Goal: Use online tool/utility: Utilize a website feature to perform a specific function

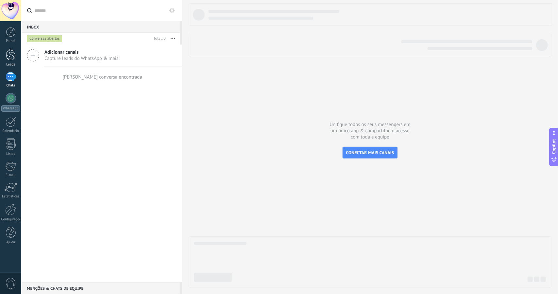
click at [11, 55] on div at bounding box center [11, 54] width 10 height 12
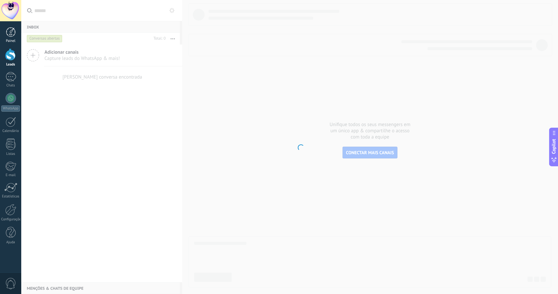
click at [11, 31] on div at bounding box center [11, 32] width 10 height 10
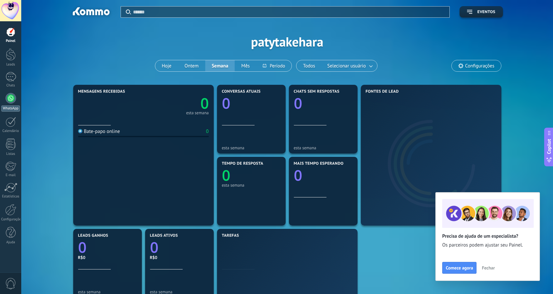
click at [13, 105] on div "WhatsApp" at bounding box center [10, 108] width 19 height 6
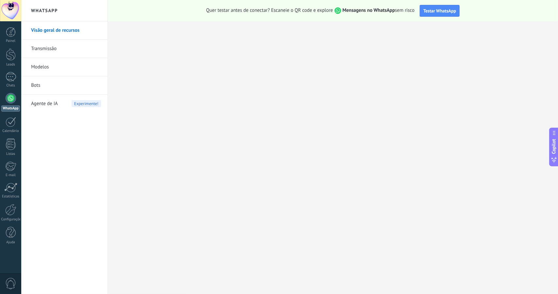
click at [58, 104] on div "Agente de IA Experimente!" at bounding box center [66, 104] width 70 height 18
